Goal: Task Accomplishment & Management: Manage account settings

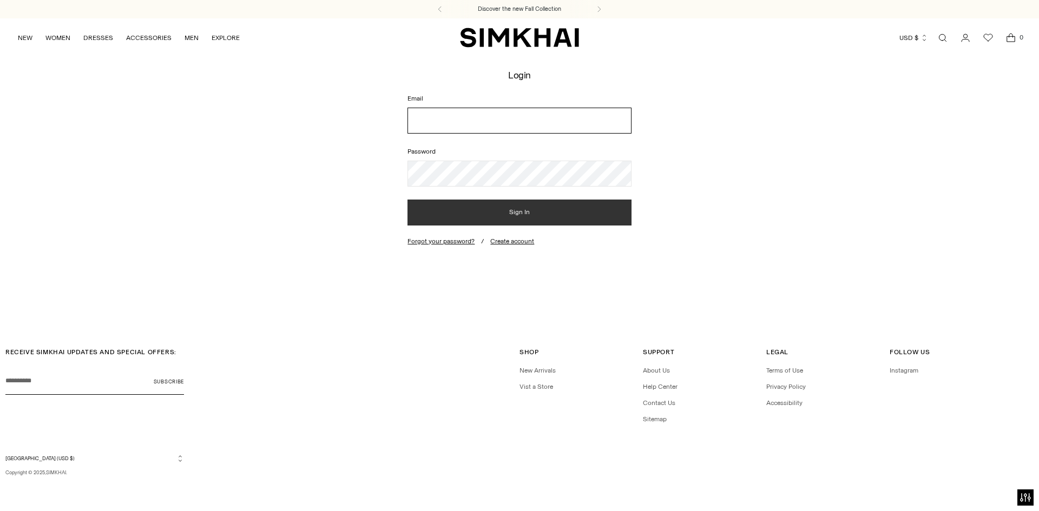
type input "**********"
click at [462, 210] on button "Sign In" at bounding box center [518, 213] width 223 height 26
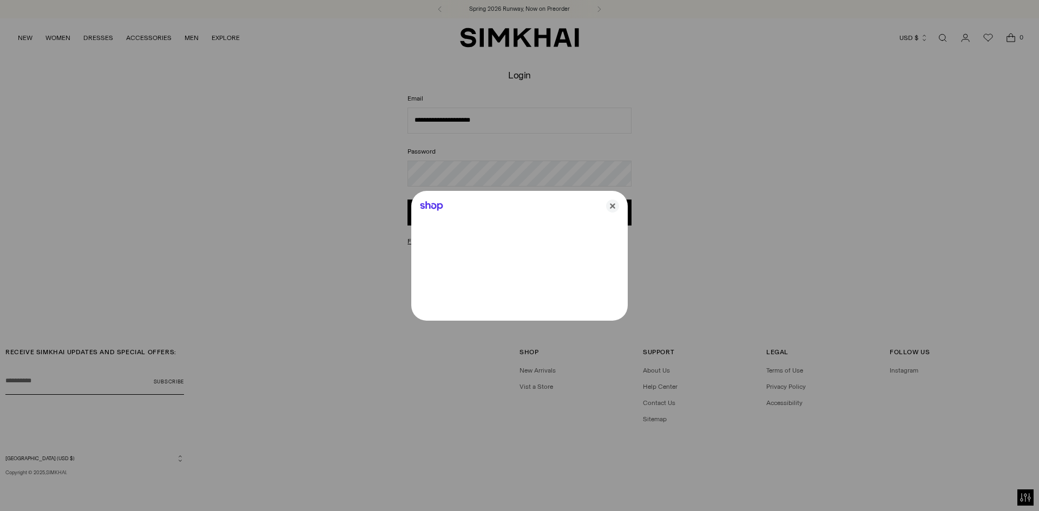
click at [367, 188] on div at bounding box center [519, 255] width 1039 height 511
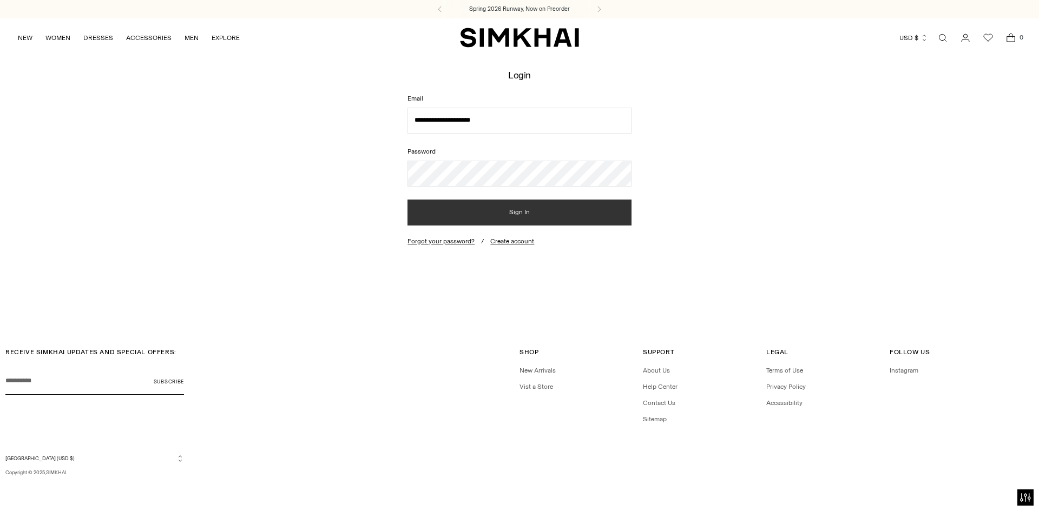
click at [476, 208] on button "Sign In" at bounding box center [518, 213] width 223 height 26
click at [477, 211] on button "Sign In" at bounding box center [518, 213] width 223 height 26
click at [474, 210] on button "Sign In" at bounding box center [518, 213] width 223 height 26
click at [481, 210] on button "Sign In" at bounding box center [518, 213] width 223 height 26
click at [479, 213] on button "Sign In" at bounding box center [518, 213] width 223 height 26
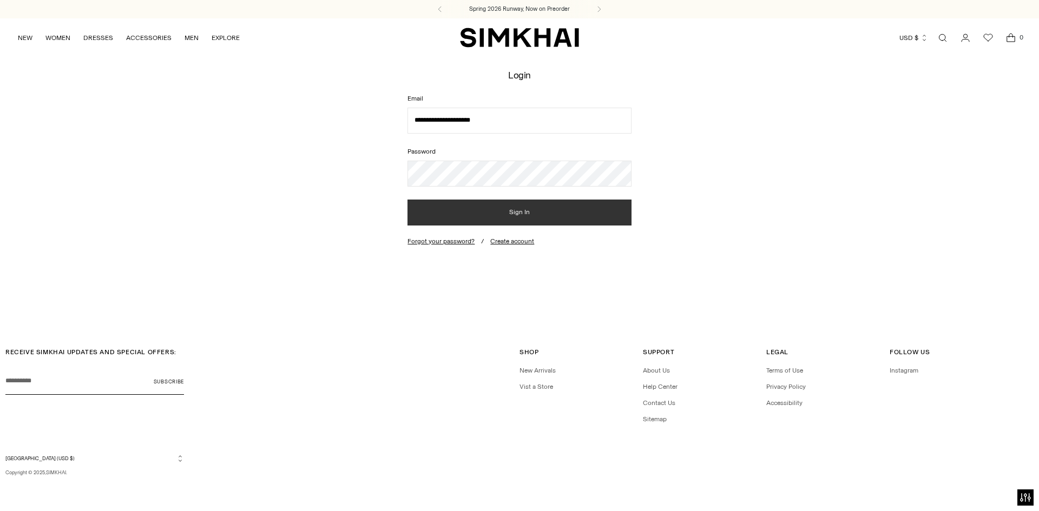
click at [478, 214] on button "Sign In" at bounding box center [518, 213] width 223 height 26
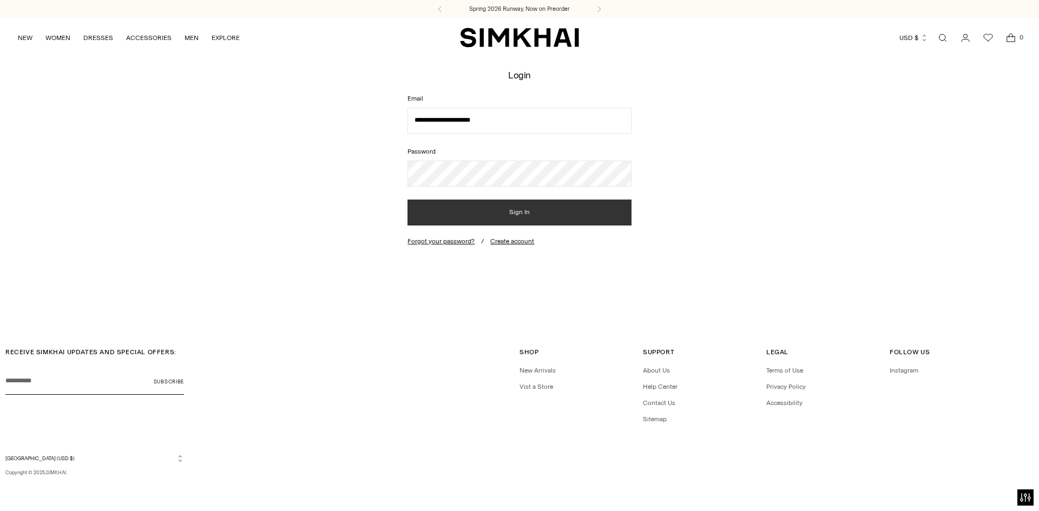
click at [478, 214] on button "Sign In" at bounding box center [518, 213] width 223 height 26
click at [478, 213] on button "Sign In" at bounding box center [518, 213] width 223 height 26
click at [512, 213] on button "Sign In" at bounding box center [518, 213] width 223 height 26
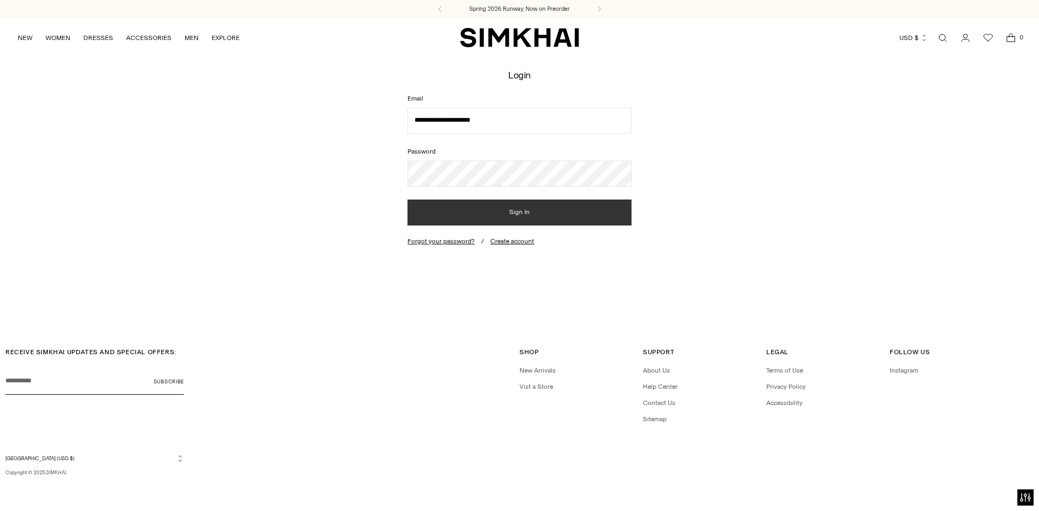
click at [512, 213] on button "Sign In" at bounding box center [518, 213] width 223 height 26
click at [512, 214] on button "Sign In" at bounding box center [518, 213] width 223 height 26
click at [501, 212] on button "Sign In" at bounding box center [518, 213] width 223 height 26
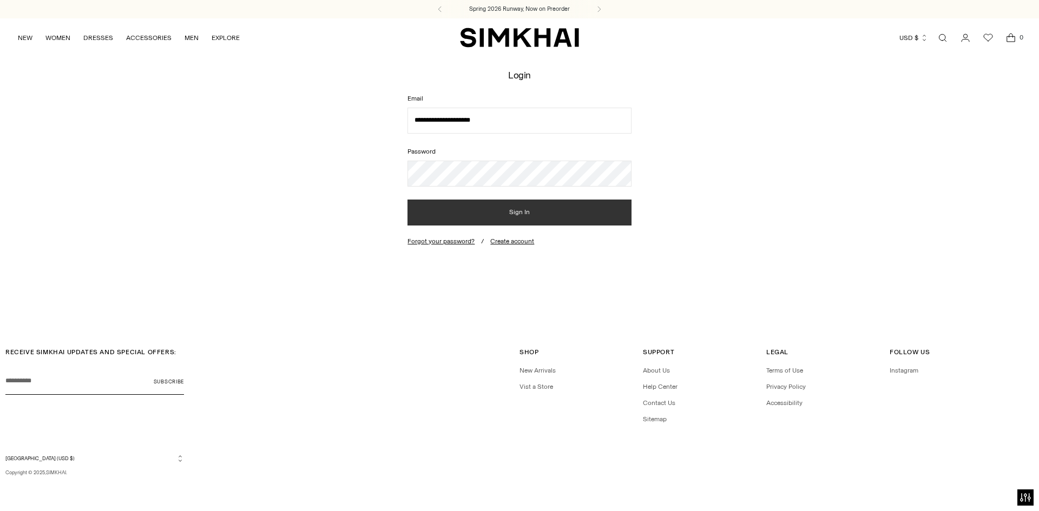
click at [509, 211] on button "Sign In" at bounding box center [518, 213] width 223 height 26
click at [511, 211] on button "Sign In" at bounding box center [518, 213] width 223 height 26
click at [512, 211] on button "Sign In" at bounding box center [518, 213] width 223 height 26
type input "**********"
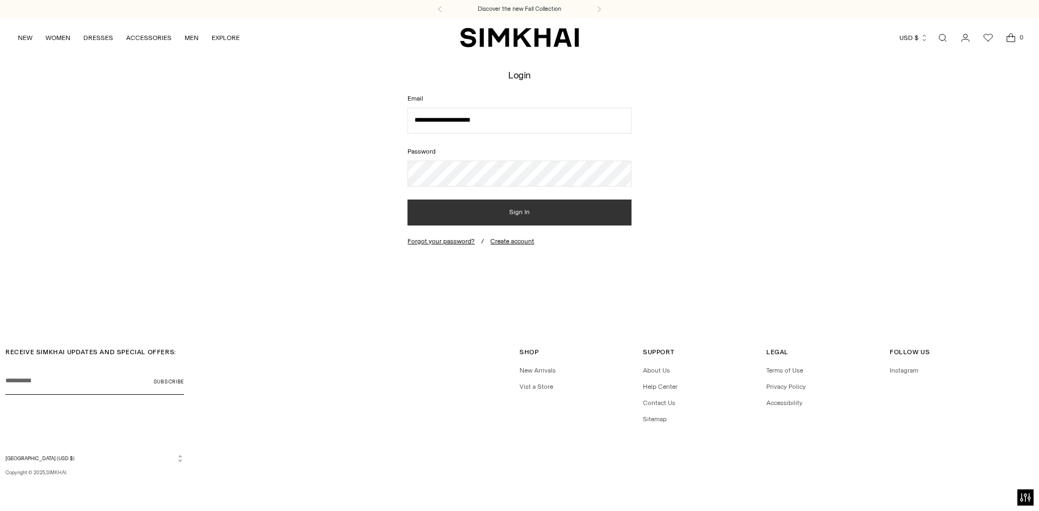
click at [521, 202] on button "Sign In" at bounding box center [518, 213] width 223 height 26
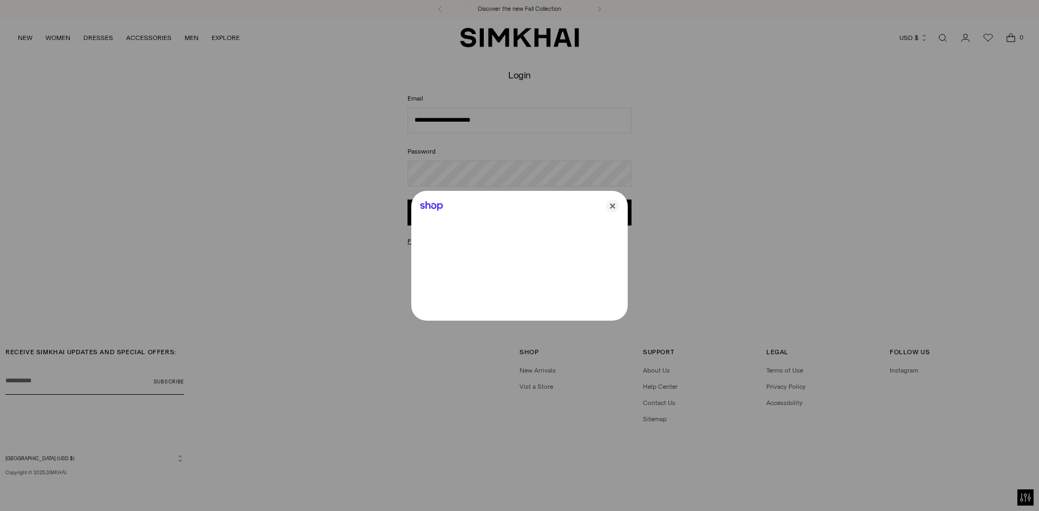
click at [352, 189] on div at bounding box center [519, 255] width 1039 height 511
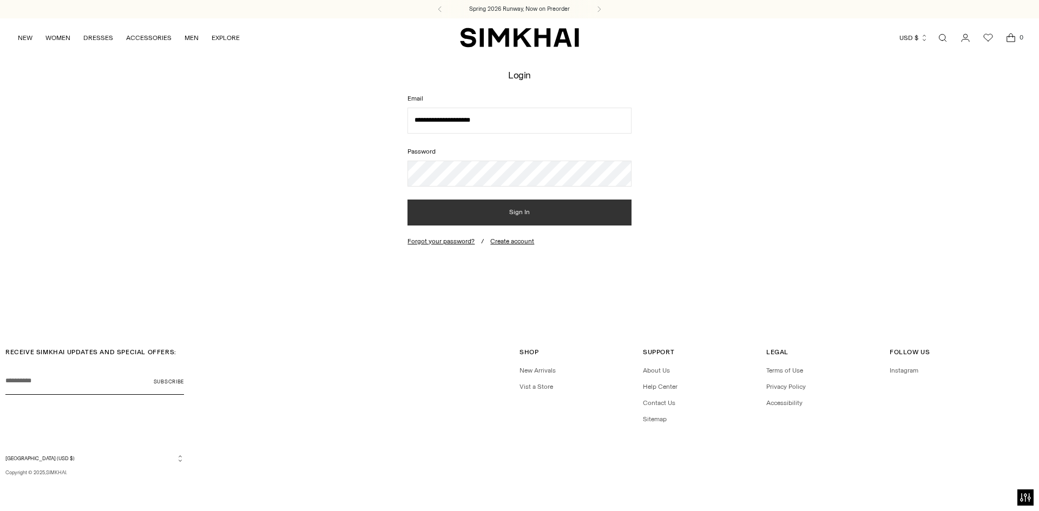
click at [455, 219] on button "Sign In" at bounding box center [518, 213] width 223 height 26
click at [478, 214] on button "Sign In" at bounding box center [518, 213] width 223 height 26
click at [480, 210] on button "Sign In" at bounding box center [518, 213] width 223 height 26
